Goal: Task Accomplishment & Management: Manage account settings

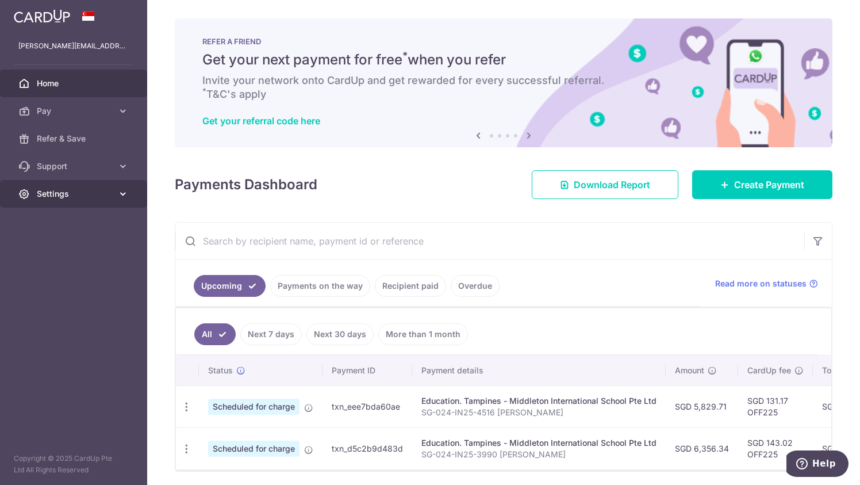
click at [83, 192] on span "Settings" at bounding box center [75, 194] width 76 height 12
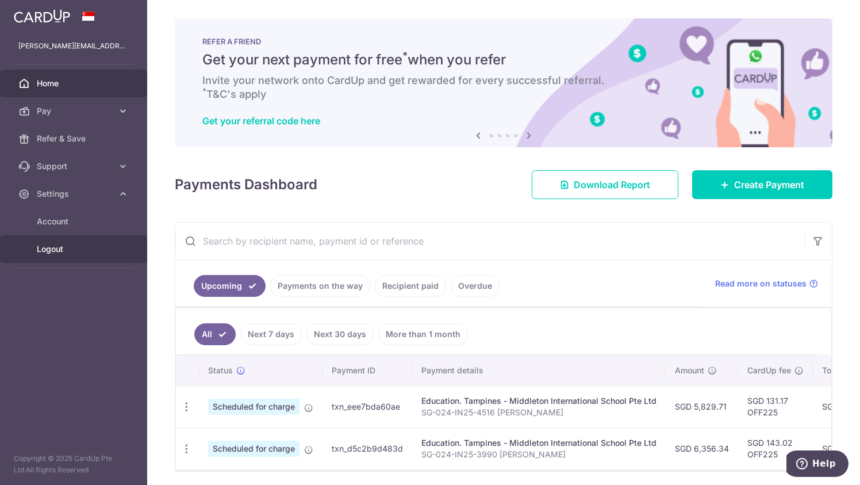
drag, startPoint x: 64, startPoint y: 250, endPoint x: 189, endPoint y: 177, distance: 143.8
click at [64, 250] on span "Logout" at bounding box center [75, 249] width 76 height 12
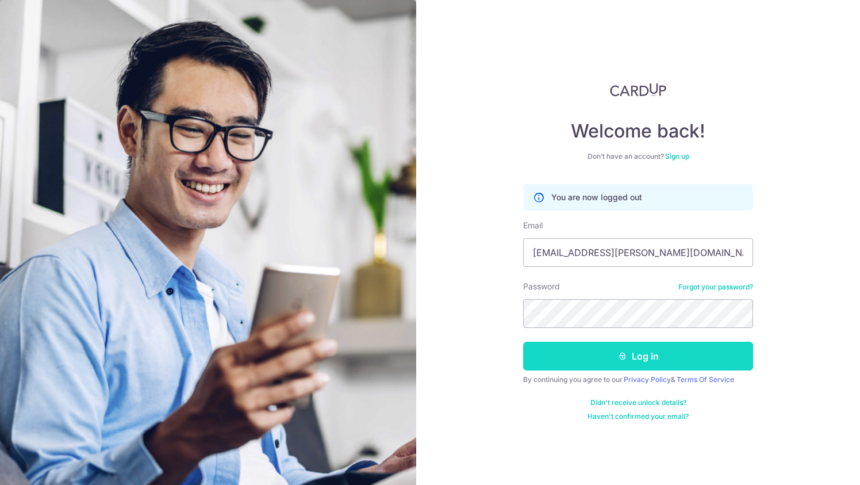
click at [618, 359] on icon "submit" at bounding box center [622, 355] width 9 height 9
